Goal: Check status

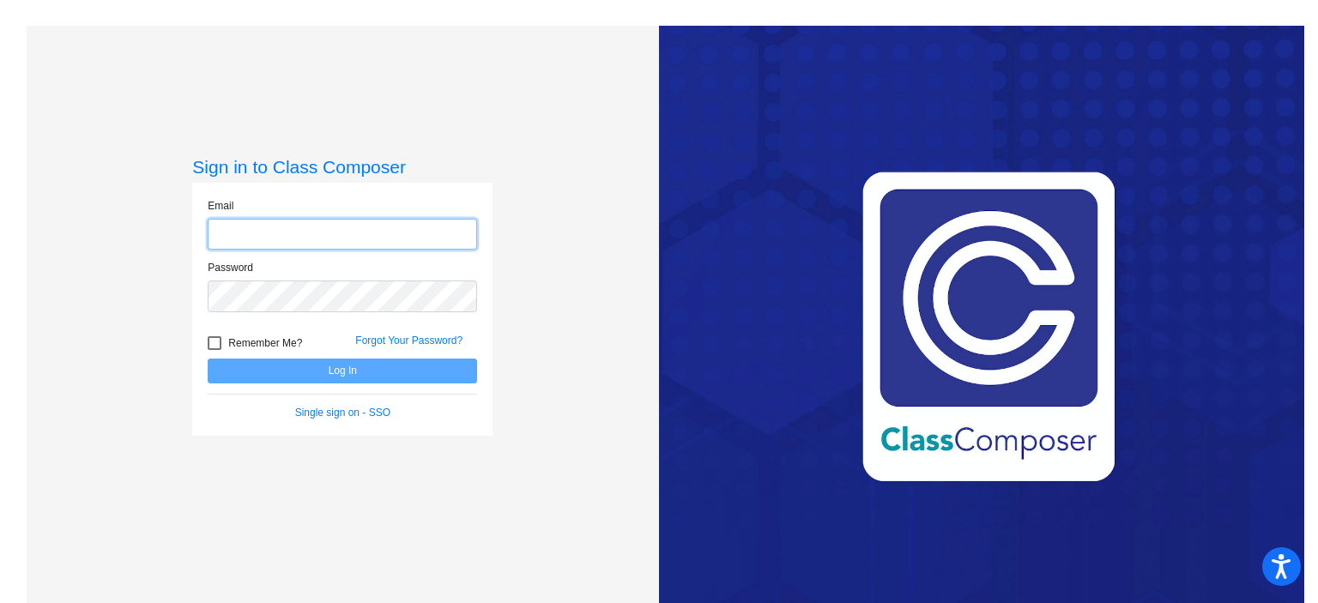
type input "[EMAIL_ADDRESS][DOMAIN_NAME]"
click at [213, 341] on div at bounding box center [215, 343] width 14 height 14
click at [214, 350] on input "Remember Me?" at bounding box center [214, 350] width 1 height 1
checkbox input "true"
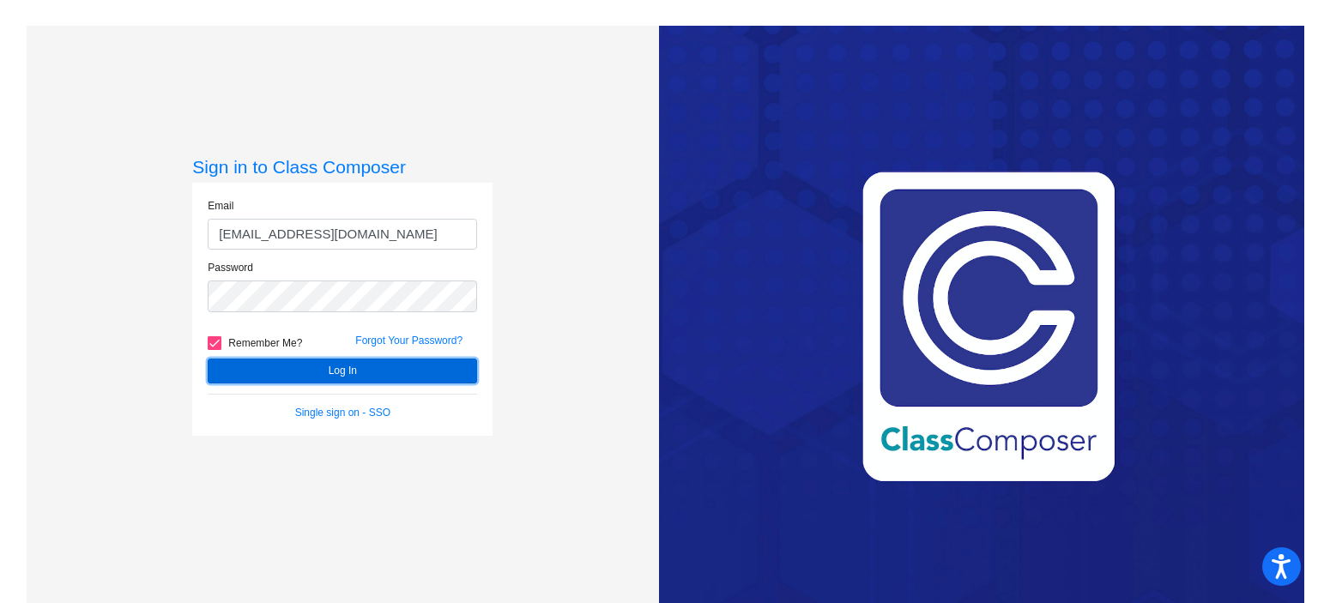
click at [333, 374] on button "Log In" at bounding box center [342, 371] width 269 height 25
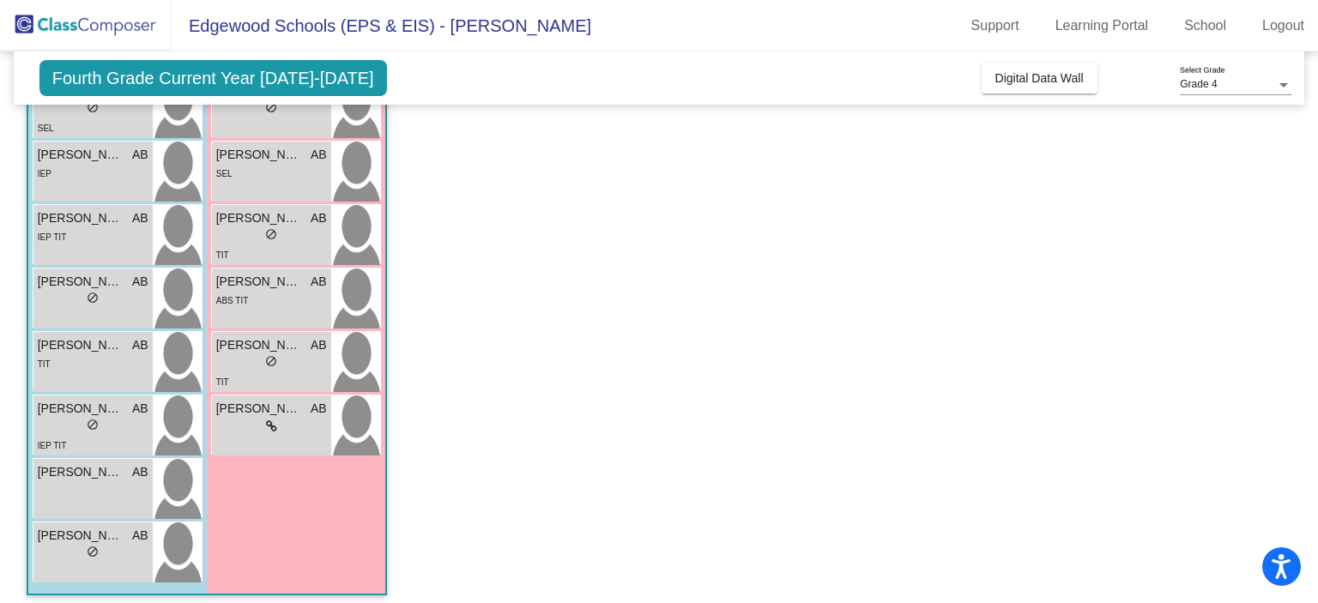
scroll to position [429, 0]
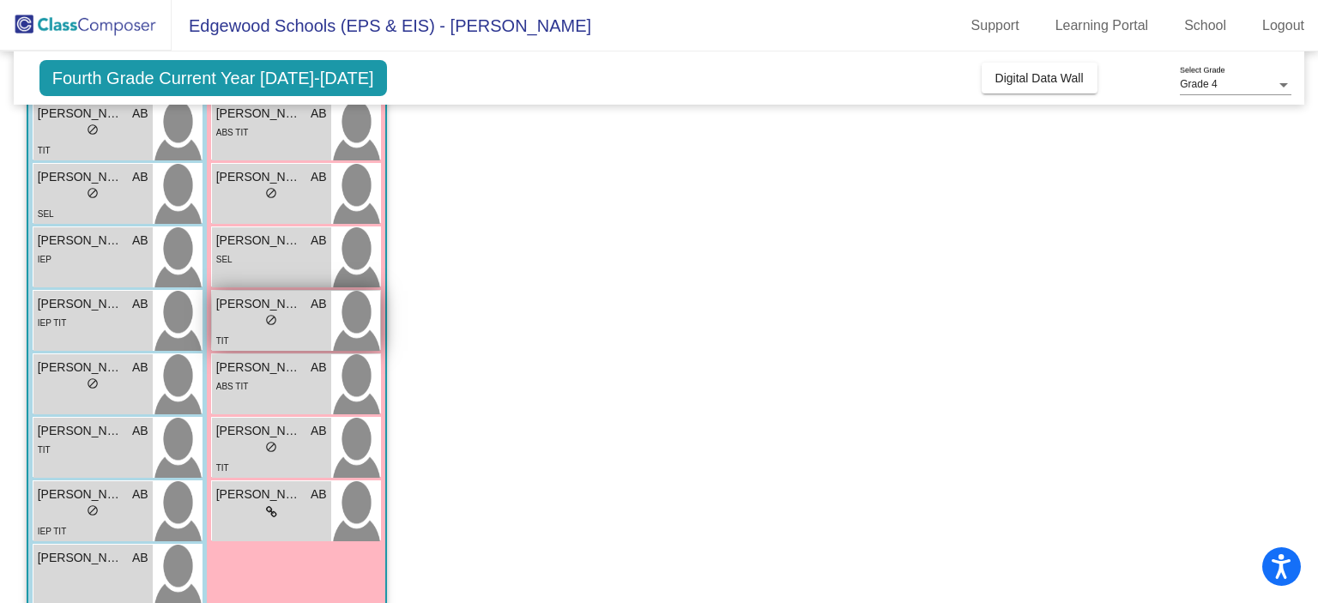
click at [288, 335] on div "TIT" at bounding box center [271, 340] width 111 height 18
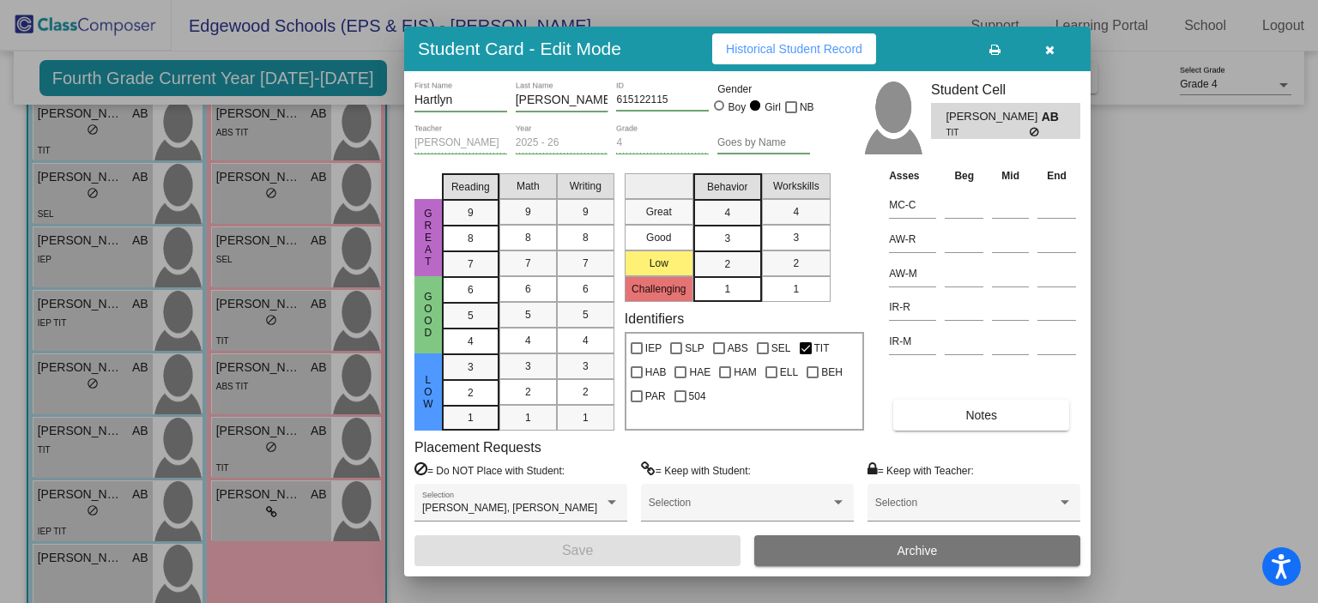
click at [792, 65] on div "Student Card - Edit Mode Historical Student Record" at bounding box center [747, 49] width 687 height 45
click at [803, 58] on button "Historical Student Record" at bounding box center [794, 48] width 164 height 31
click at [1047, 54] on icon "button" at bounding box center [1049, 50] width 9 height 12
